Goal: Book appointment/travel/reservation

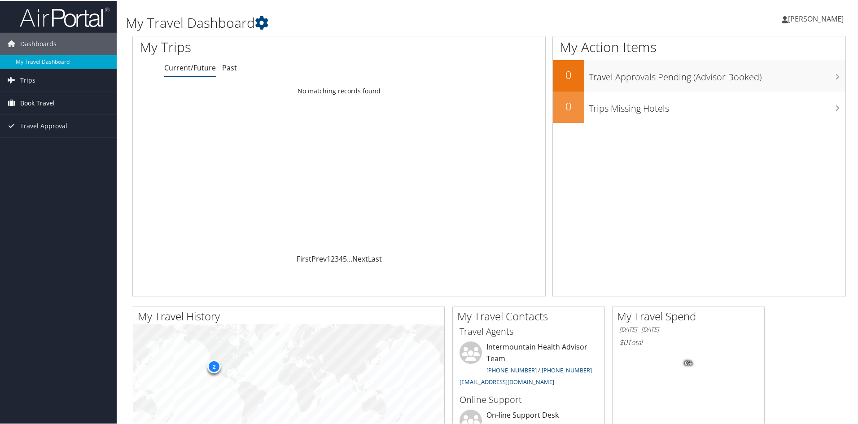
click at [47, 105] on span "Book Travel" at bounding box center [37, 102] width 35 height 22
click at [47, 145] on link "Book/Manage Online Trips" at bounding box center [58, 146] width 117 height 13
click at [35, 148] on link "Book/Manage Online Trips" at bounding box center [58, 146] width 117 height 13
click at [42, 146] on link "Book/Manage Online Trips" at bounding box center [58, 146] width 117 height 13
